Goal: Task Accomplishment & Management: Use online tool/utility

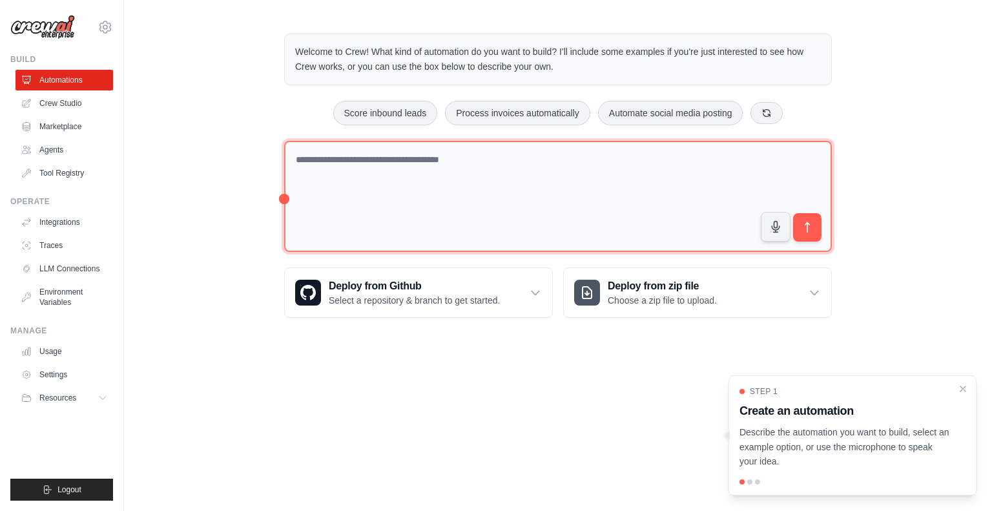
click at [406, 161] on textarea at bounding box center [558, 197] width 548 height 112
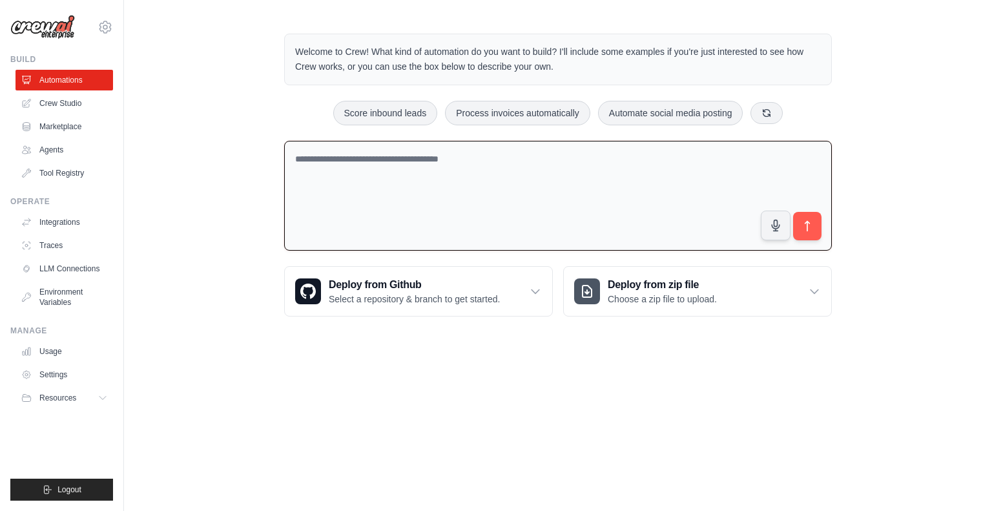
click at [413, 170] on textarea at bounding box center [558, 196] width 548 height 110
type textarea "**********"
click at [811, 222] on icon "submit" at bounding box center [808, 227] width 14 height 14
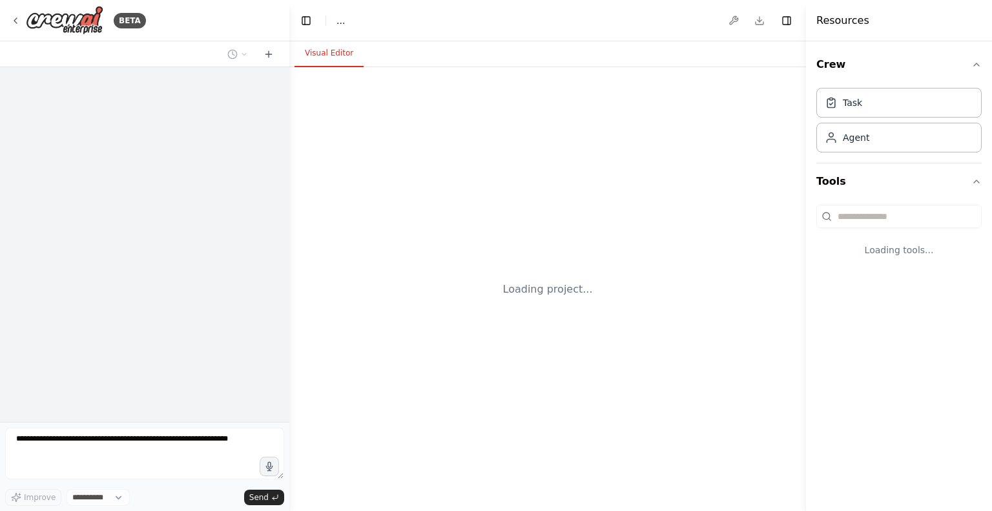
select select "****"
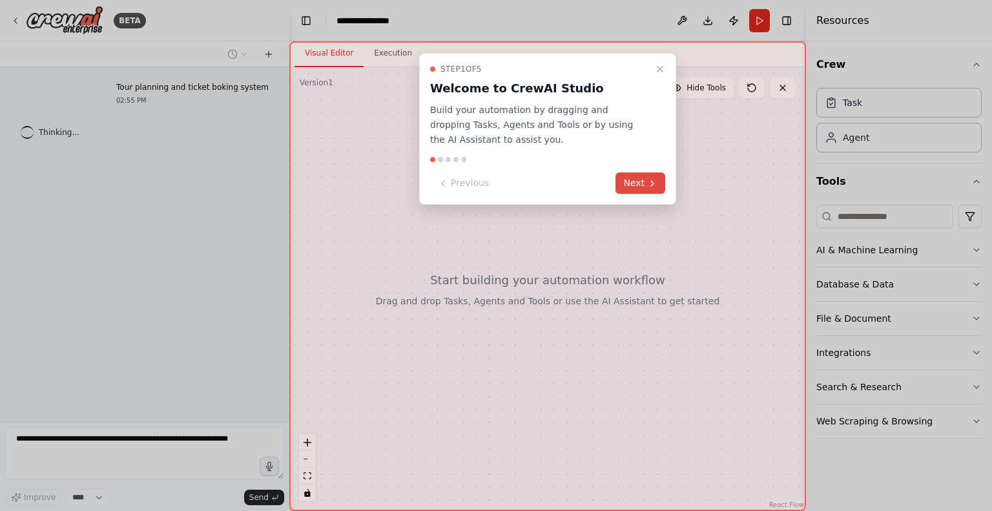
click at [651, 189] on button "Next" at bounding box center [641, 182] width 50 height 21
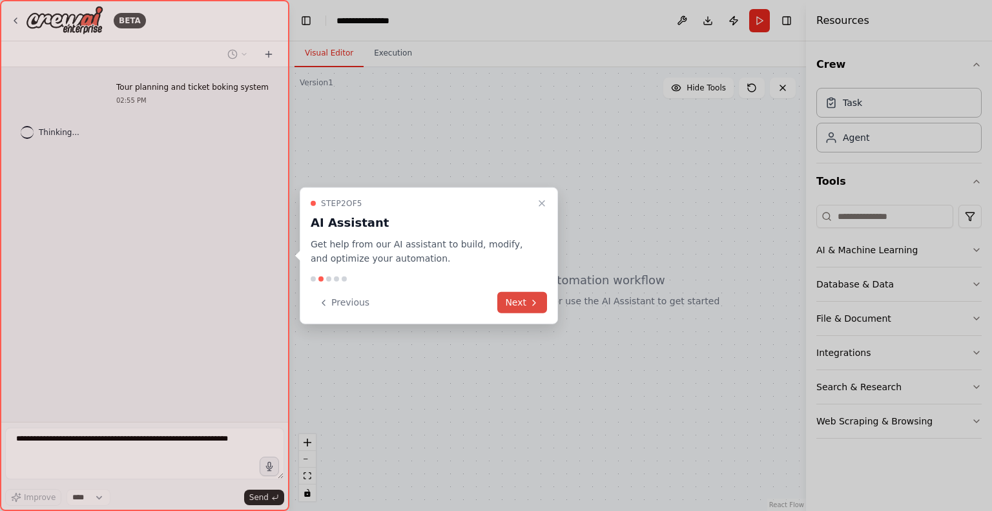
click at [523, 299] on button "Next" at bounding box center [522, 302] width 50 height 21
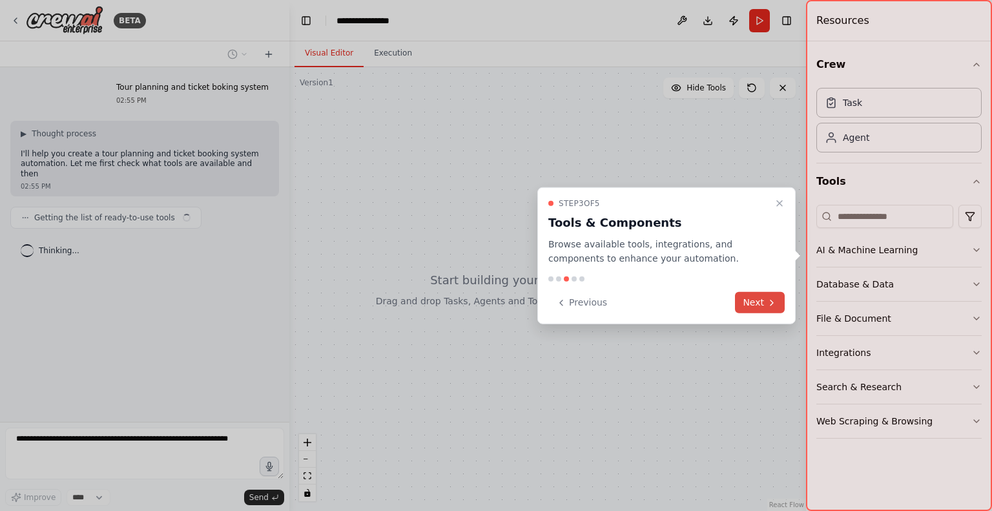
click at [761, 298] on button "Next" at bounding box center [760, 302] width 50 height 21
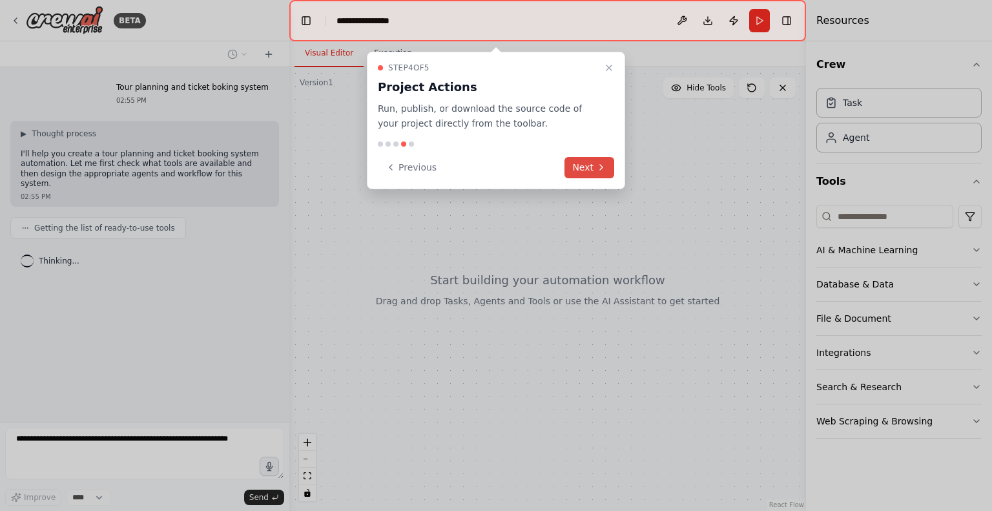
click at [584, 167] on button "Next" at bounding box center [590, 167] width 50 height 21
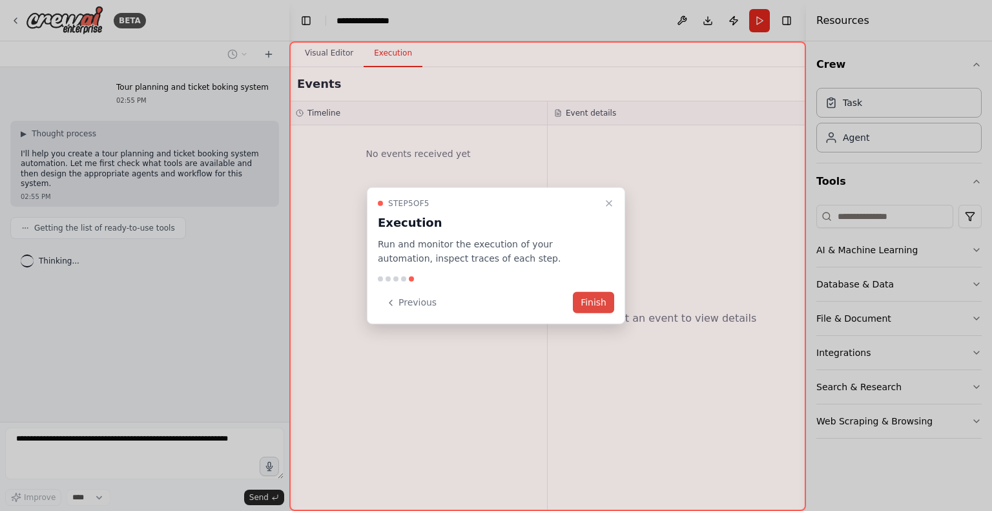
click at [592, 302] on button "Finish" at bounding box center [593, 302] width 41 height 21
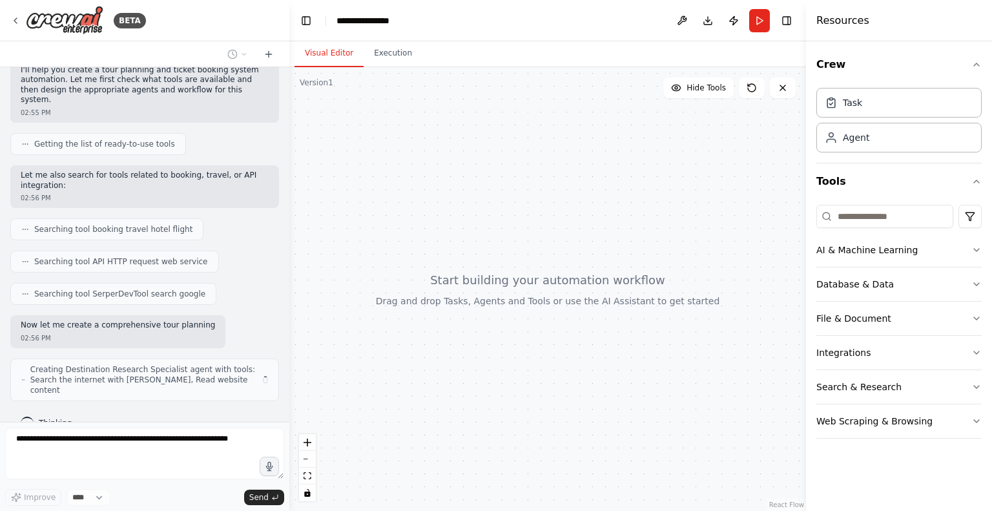
scroll to position [94, 0]
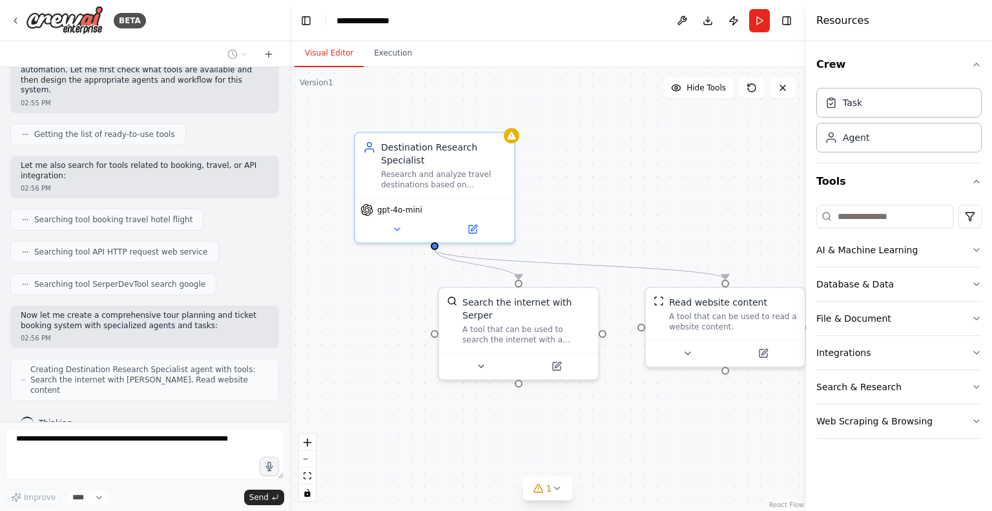
click at [285, 320] on div at bounding box center [286, 255] width 5 height 511
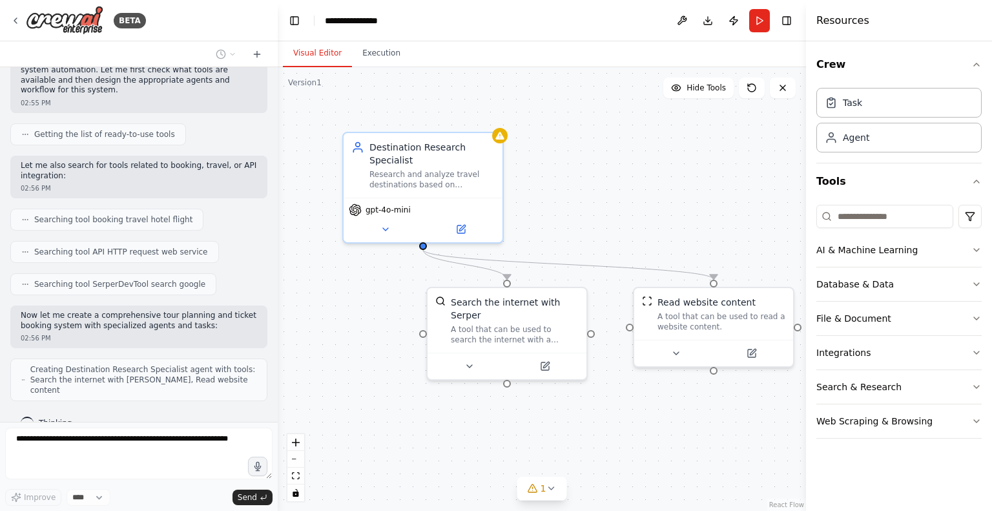
drag, startPoint x: 284, startPoint y: 315, endPoint x: 278, endPoint y: 180, distance: 135.2
click at [278, 180] on div "**********" at bounding box center [496, 255] width 992 height 511
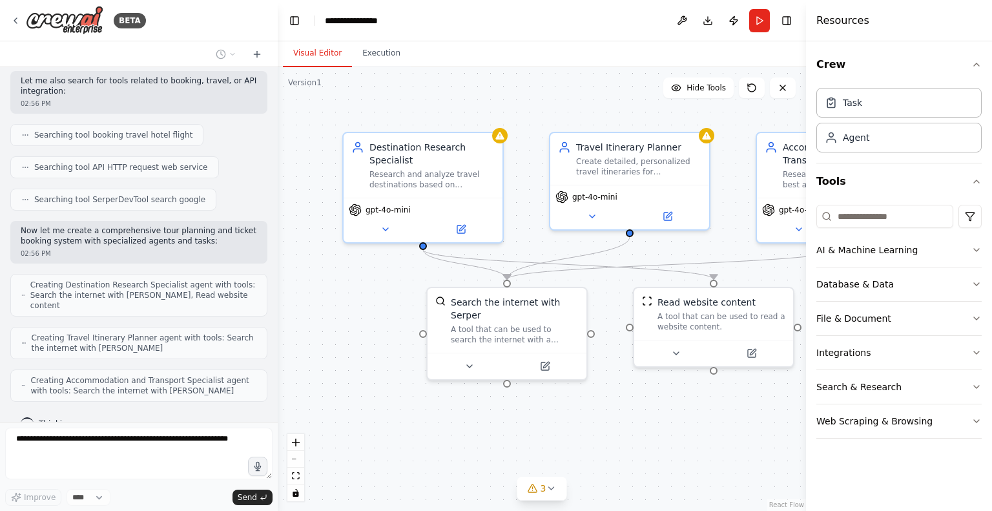
scroll to position [221, 0]
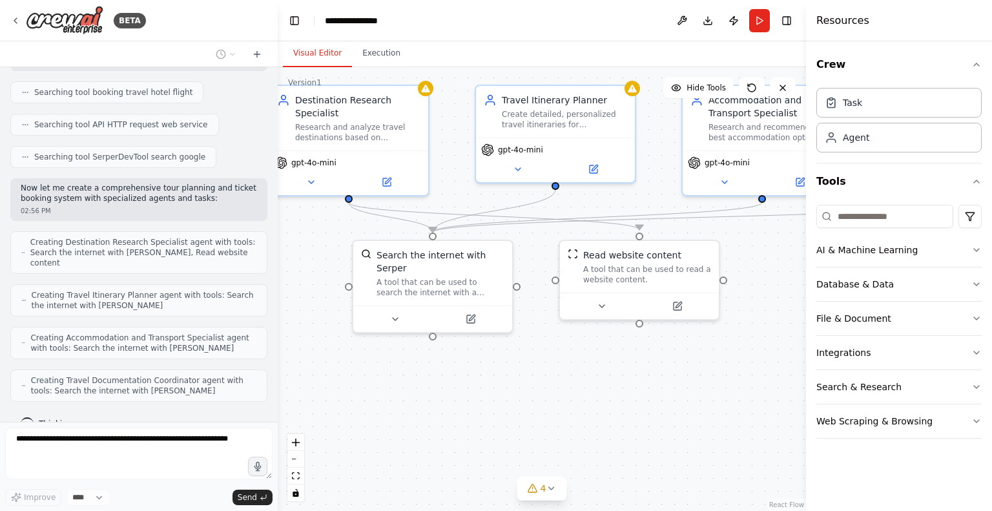
drag, startPoint x: 388, startPoint y: 313, endPoint x: 314, endPoint y: 266, distance: 88.0
click at [314, 266] on div ".deletable-edge-delete-btn { width: 20px; height: 20px; border: 0px solid #ffff…" at bounding box center [542, 289] width 528 height 444
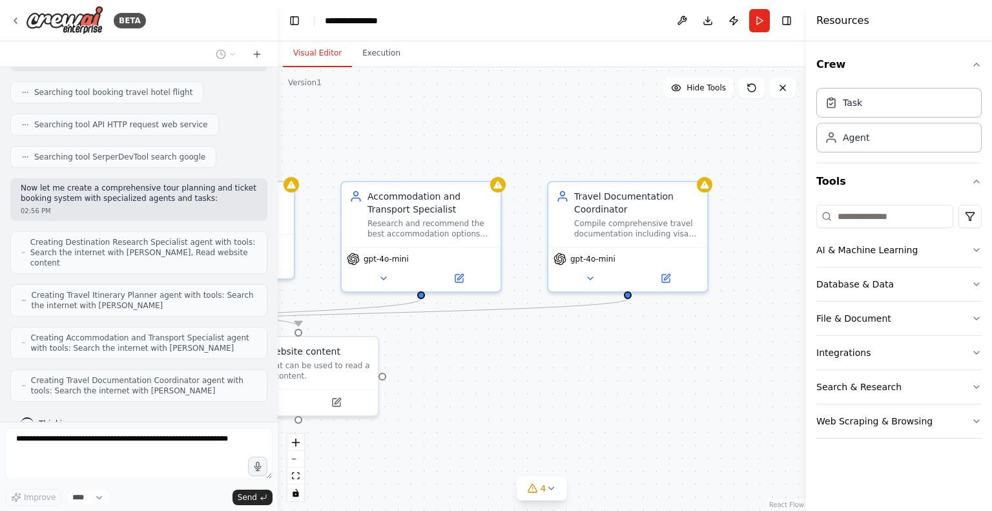
drag, startPoint x: 764, startPoint y: 369, endPoint x: 423, endPoint y: 465, distance: 354.4
click at [423, 465] on div ".deletable-edge-delete-btn { width: 20px; height: 20px; border: 0px solid #ffff…" at bounding box center [542, 289] width 528 height 444
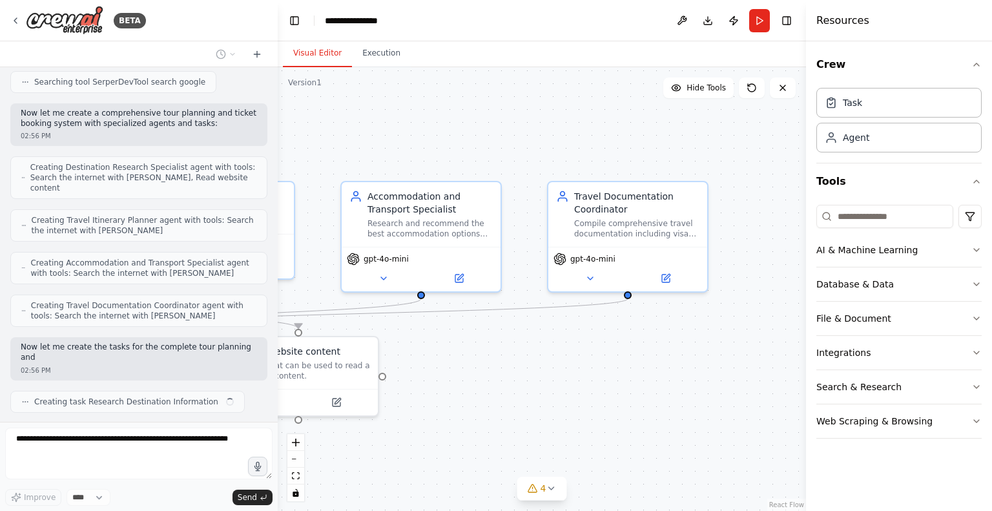
scroll to position [306, 0]
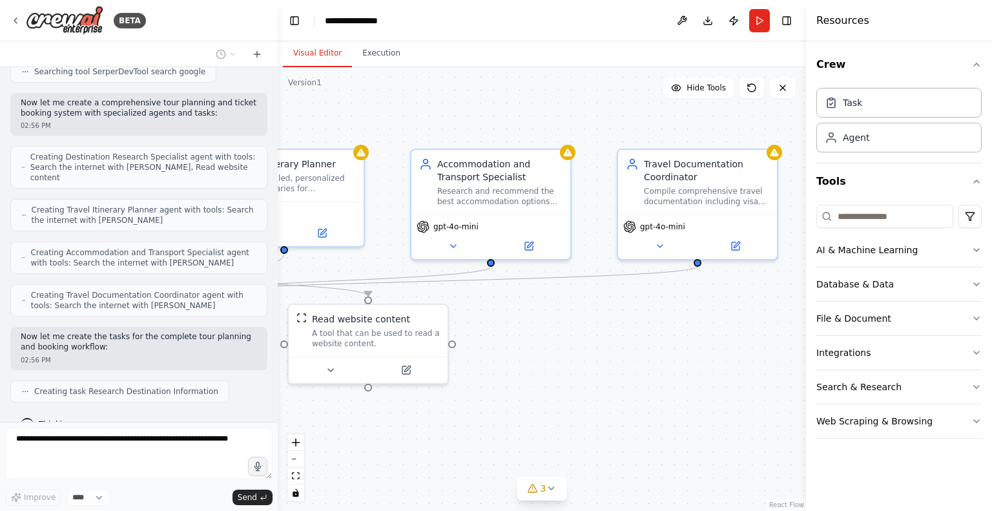
drag, startPoint x: 707, startPoint y: 357, endPoint x: 777, endPoint y: 324, distance: 76.9
click at [777, 324] on div ".deletable-edge-delete-btn { width: 20px; height: 20px; border: 0px solid #ffff…" at bounding box center [542, 289] width 528 height 444
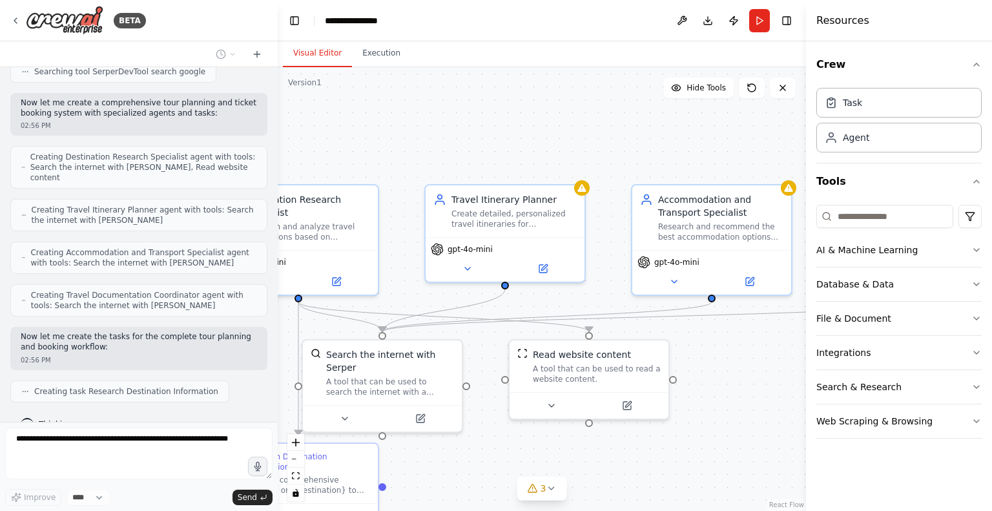
drag, startPoint x: 530, startPoint y: 342, endPoint x: 751, endPoint y: 378, distance: 223.8
click at [751, 378] on div ".deletable-edge-delete-btn { width: 20px; height: 20px; border: 0px solid #ffff…" at bounding box center [542, 289] width 528 height 444
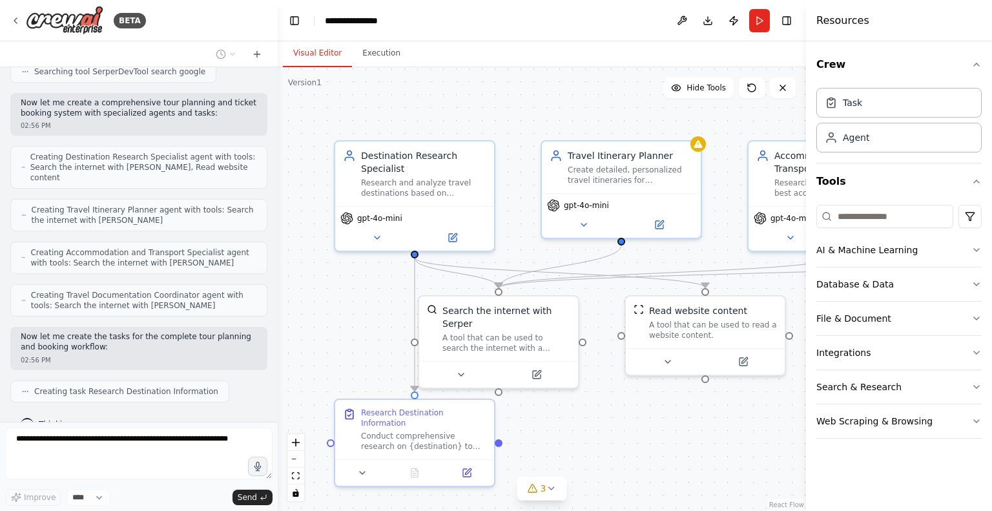
drag, startPoint x: 473, startPoint y: 134, endPoint x: 589, endPoint y: 90, distance: 124.3
click at [589, 90] on div ".deletable-edge-delete-btn { width: 20px; height: 20px; border: 0px solid #ffff…" at bounding box center [542, 289] width 528 height 444
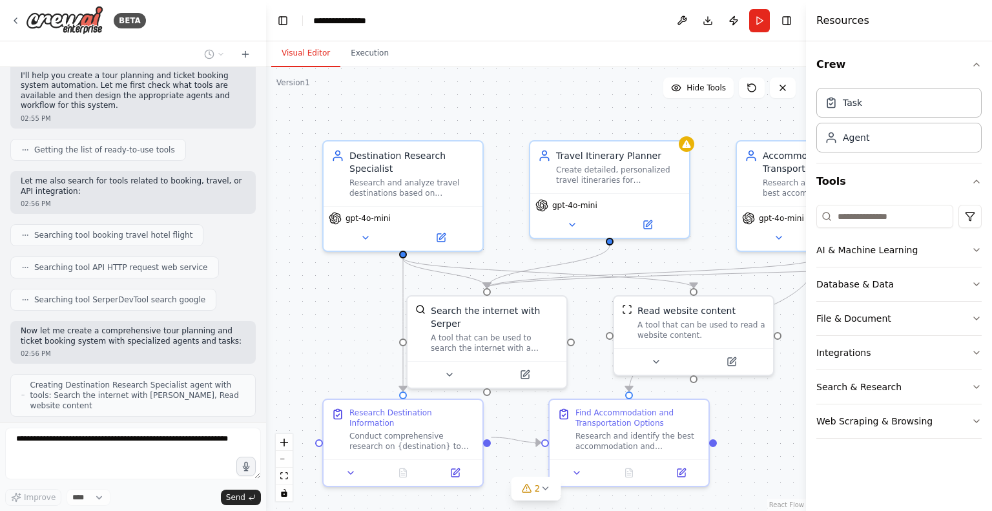
scroll to position [0, 0]
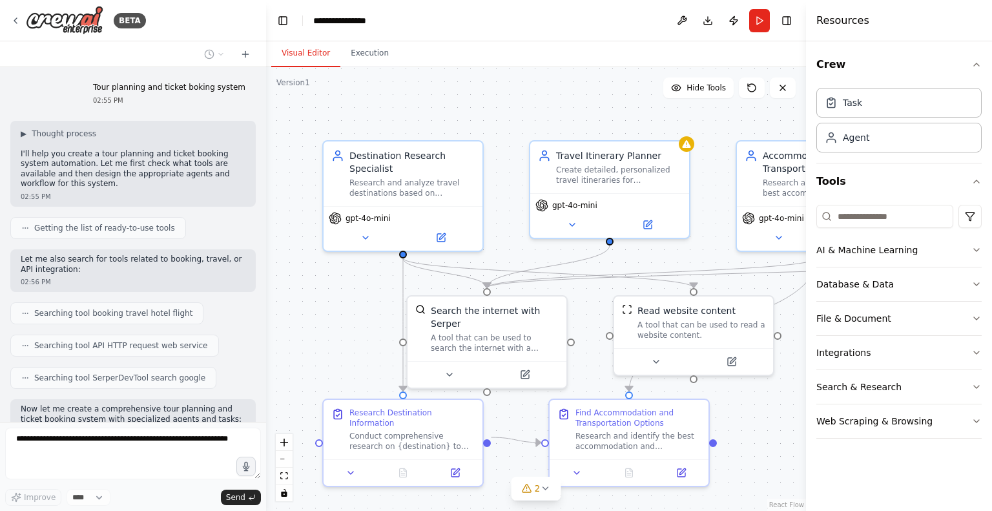
drag, startPoint x: 272, startPoint y: 286, endPoint x: 266, endPoint y: 52, distance: 234.6
click at [266, 52] on div "BETA Tour planning and ticket boking system 02:55 PM ▶ Thought process I'll hel…" at bounding box center [496, 255] width 992 height 511
drag, startPoint x: 101, startPoint y: 87, endPoint x: 247, endPoint y: 87, distance: 146.7
click at [247, 87] on div "Tour planning and ticket boking system 02:55 PM ▶ Thought process I'll help you…" at bounding box center [133, 244] width 266 height 355
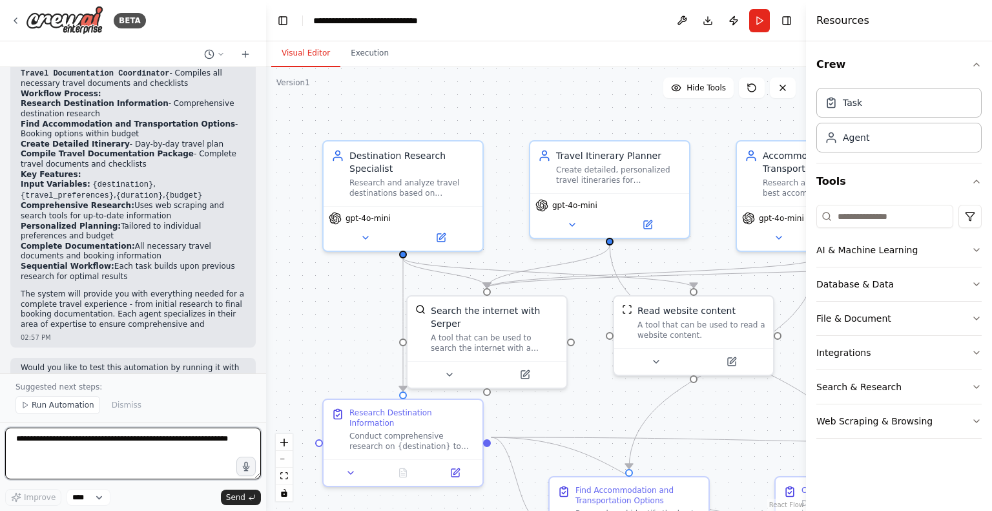
scroll to position [1017, 0]
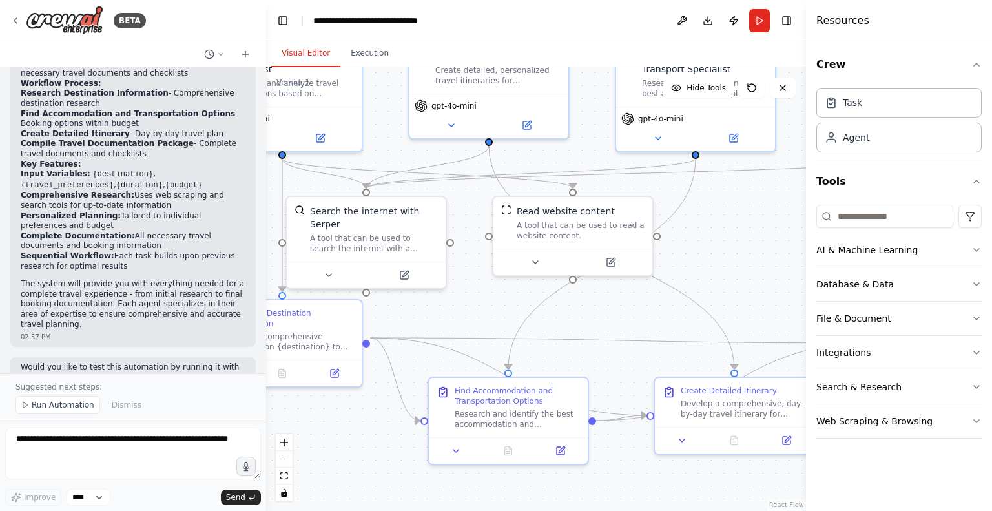
drag, startPoint x: 495, startPoint y: 204, endPoint x: 374, endPoint y: 105, distance: 156.5
click at [374, 105] on div ".deletable-edge-delete-btn { width: 20px; height: 20px; border: 0px solid #ffff…" at bounding box center [536, 289] width 540 height 444
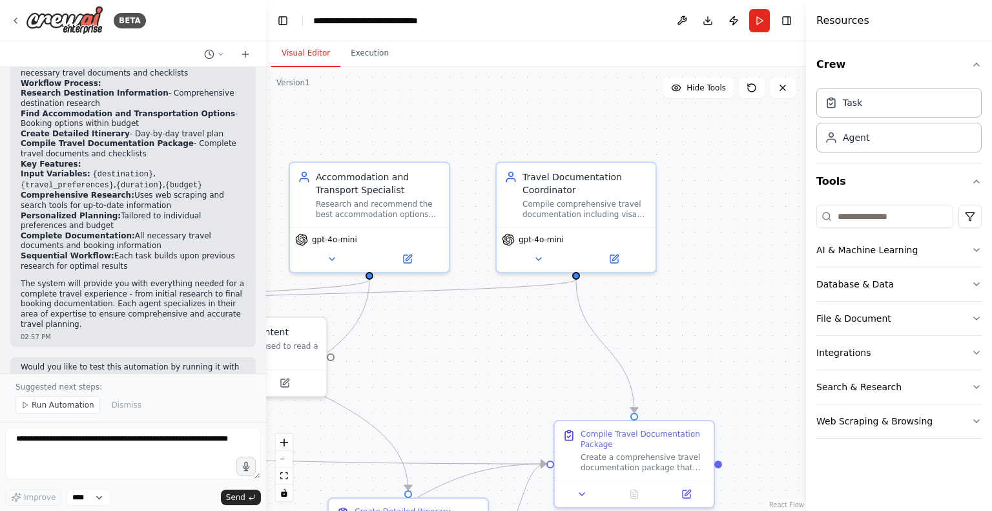
drag, startPoint x: 744, startPoint y: 276, endPoint x: 414, endPoint y: 399, distance: 352.4
click at [414, 399] on div ".deletable-edge-delete-btn { width: 20px; height: 20px; border: 0px solid #ffff…" at bounding box center [536, 289] width 540 height 444
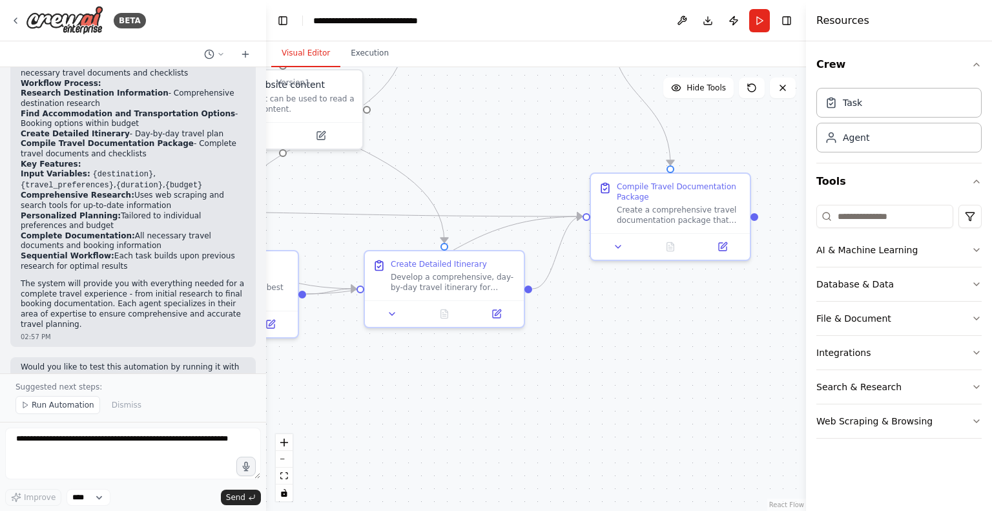
drag, startPoint x: 667, startPoint y: 384, endPoint x: 707, endPoint y: 134, distance: 253.2
click at [707, 134] on div ".deletable-edge-delete-btn { width: 20px; height: 20px; border: 0px solid #ffff…" at bounding box center [536, 289] width 540 height 444
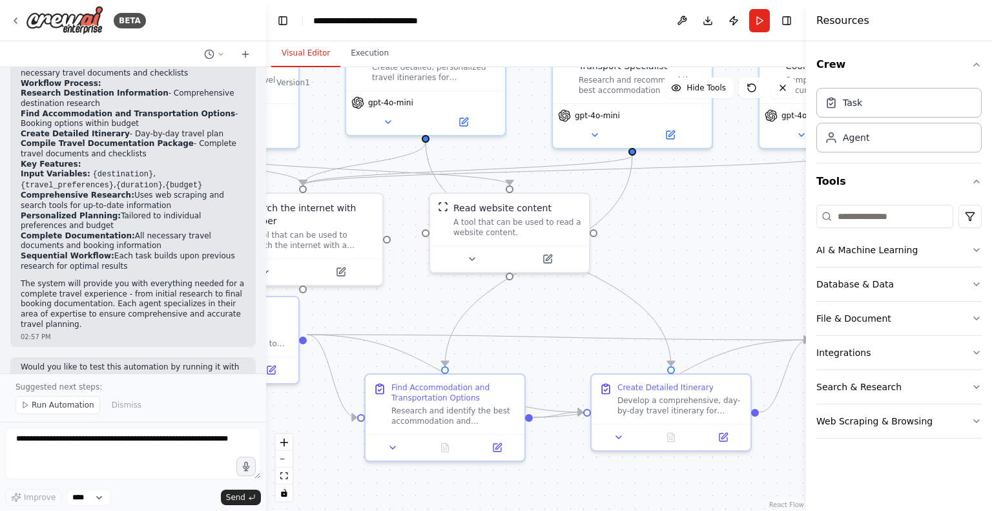
drag, startPoint x: 590, startPoint y: 386, endPoint x: 837, endPoint y: 516, distance: 279.4
click at [837, 510] on html "BETA Tour planning and ticket boking system 02:55 PM ▶ Thought process I'll hel…" at bounding box center [496, 255] width 992 height 511
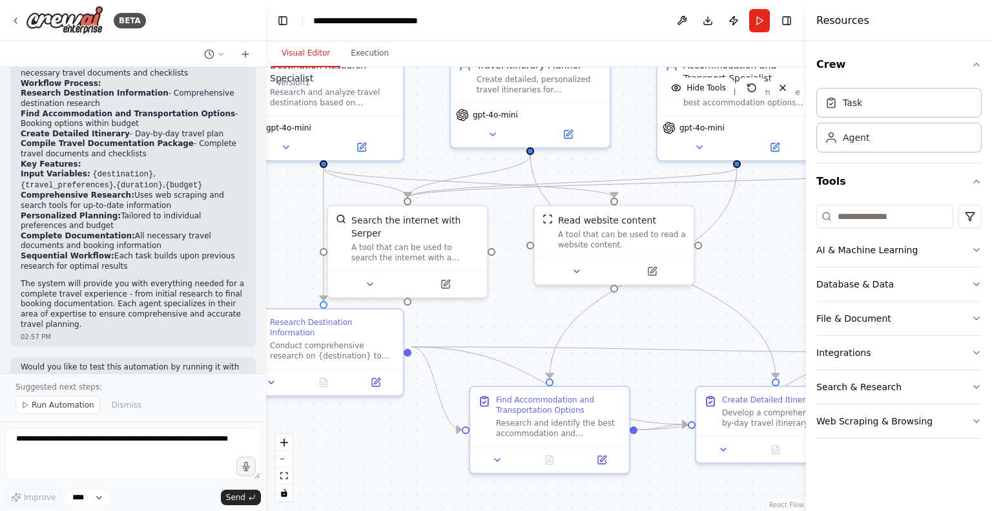
drag, startPoint x: 424, startPoint y: 309, endPoint x: 498, endPoint y: 317, distance: 74.6
click at [498, 317] on div ".deletable-edge-delete-btn { width: 20px; height: 20px; border: 0px solid #ffff…" at bounding box center [536, 289] width 540 height 444
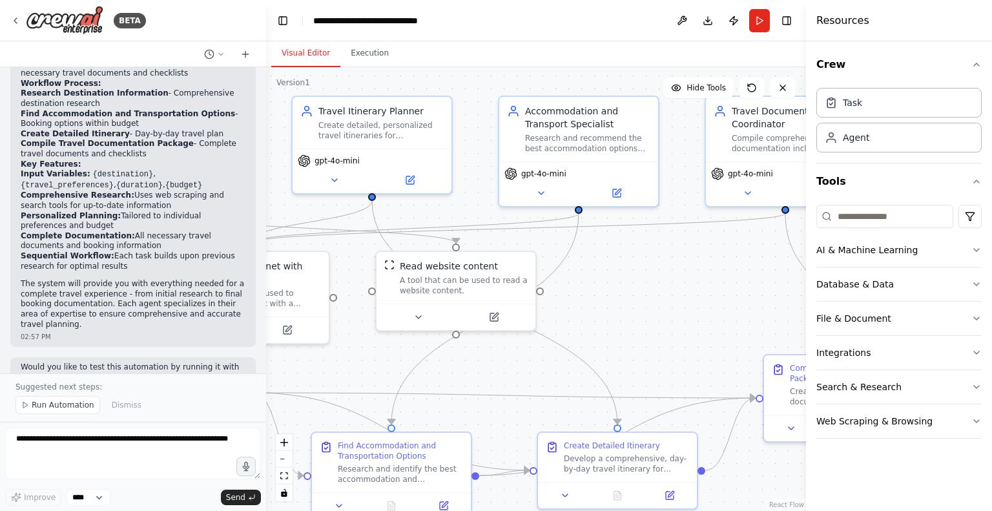
drag, startPoint x: 765, startPoint y: 260, endPoint x: 616, endPoint y: 304, distance: 155.1
click at [616, 304] on div ".deletable-edge-delete-btn { width: 20px; height: 20px; border: 0px solid #ffff…" at bounding box center [536, 289] width 540 height 444
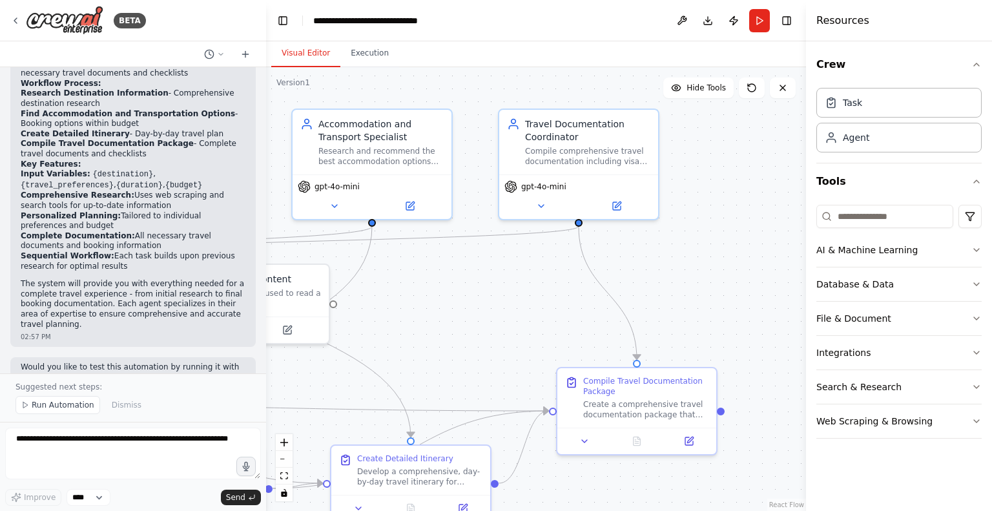
drag, startPoint x: 730, startPoint y: 276, endPoint x: 521, endPoint y: 289, distance: 209.7
click at [521, 289] on div ".deletable-edge-delete-btn { width: 20px; height: 20px; border: 0px solid #ffff…" at bounding box center [536, 289] width 540 height 444
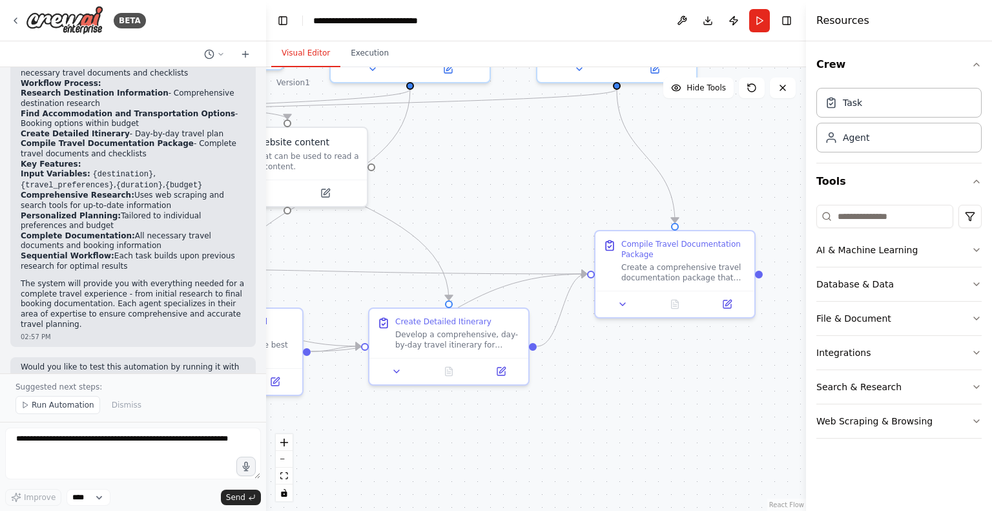
drag, startPoint x: 675, startPoint y: 258, endPoint x: 716, endPoint y: 121, distance: 142.9
click at [716, 121] on div ".deletable-edge-delete-btn { width: 20px; height: 20px; border: 0px solid #ffff…" at bounding box center [536, 289] width 540 height 444
